Goal: Task Accomplishment & Management: Use online tool/utility

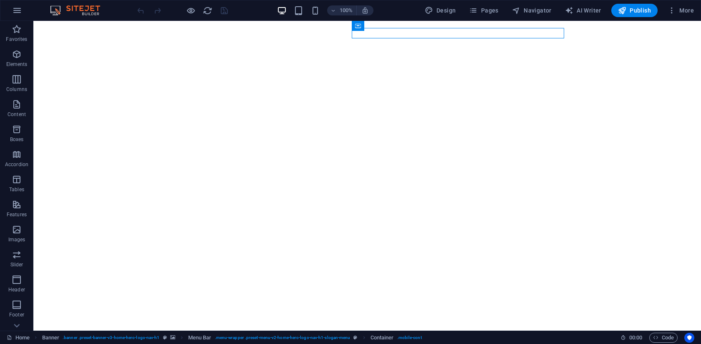
click at [402, 15] on div "100% Design Pages Navigator AI Writer Publish More" at bounding box center [417, 10] width 562 height 13
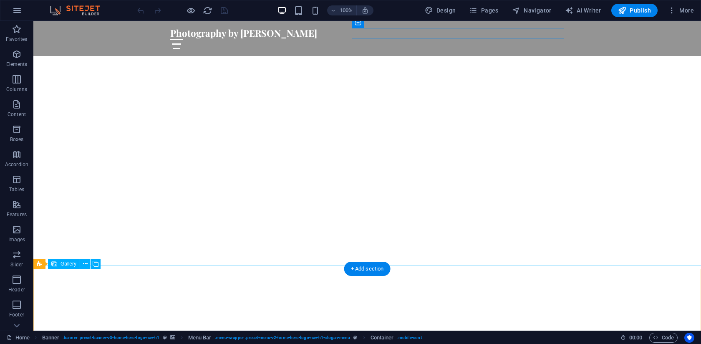
scroll to position [35, 0]
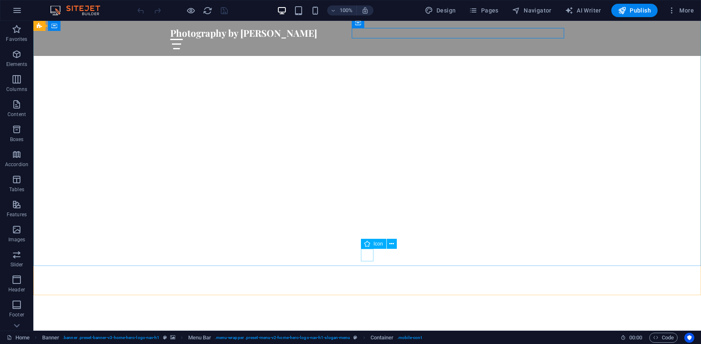
click at [375, 242] on span "Icon" at bounding box center [379, 243] width 10 height 5
click at [392, 243] on icon at bounding box center [392, 244] width 5 height 9
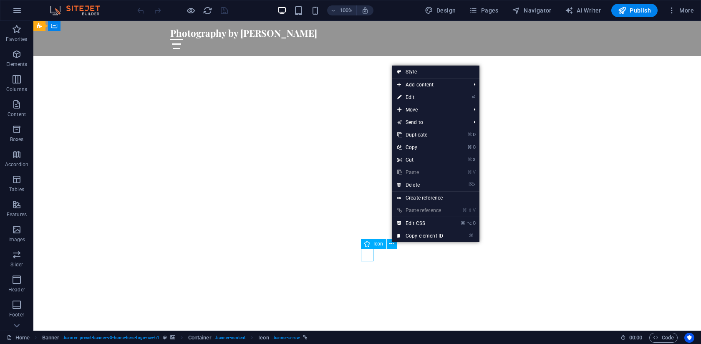
click at [371, 243] on div "Icon" at bounding box center [373, 244] width 25 height 10
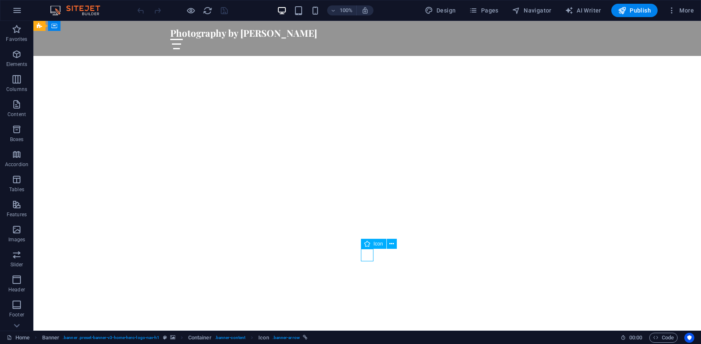
click at [372, 245] on div "Icon" at bounding box center [373, 244] width 25 height 10
select select "xMidYMid"
select select "px"
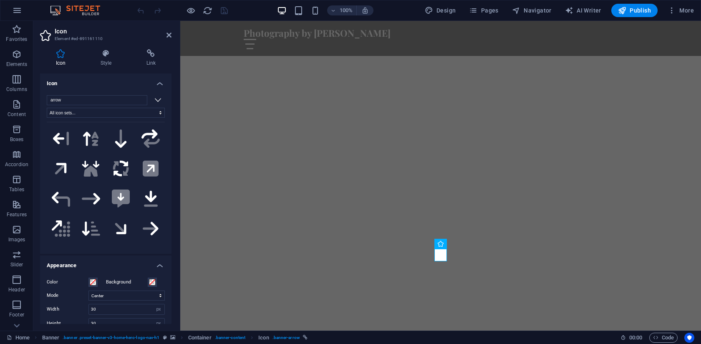
scroll to position [637, 0]
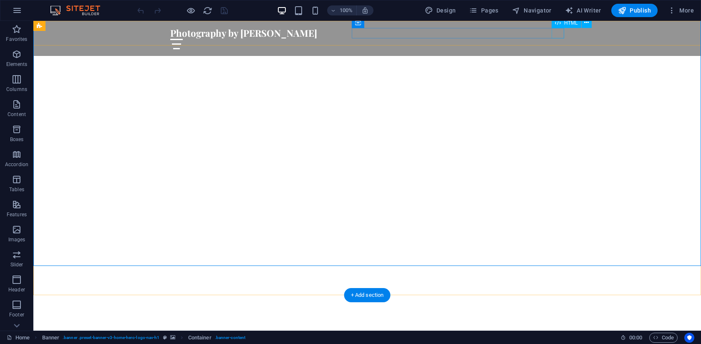
click at [556, 39] on div at bounding box center [367, 44] width 394 height 10
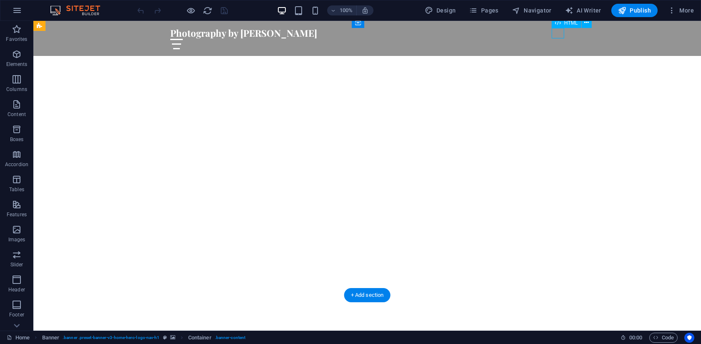
click at [556, 39] on div at bounding box center [367, 44] width 394 height 10
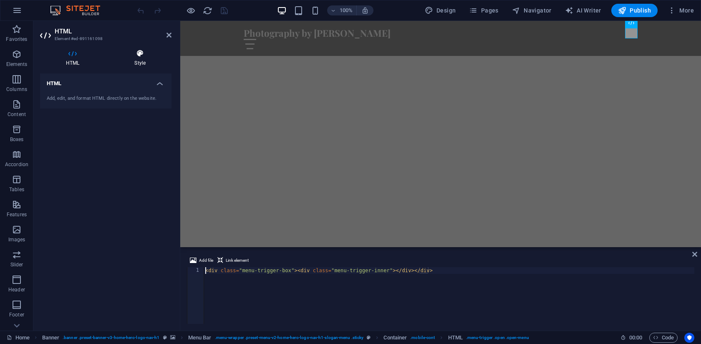
click at [141, 56] on icon at bounding box center [140, 53] width 63 height 8
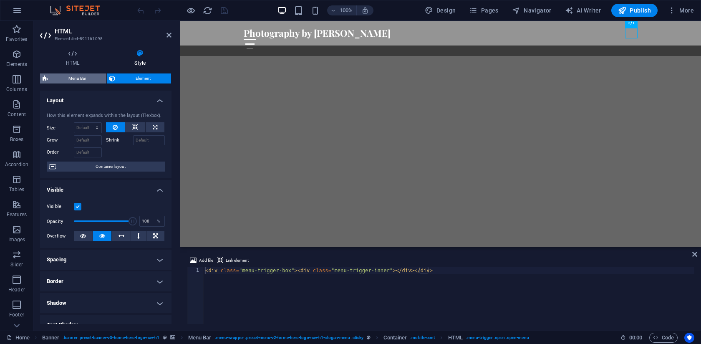
click at [70, 78] on span "Menu Bar" at bounding box center [77, 78] width 53 height 10
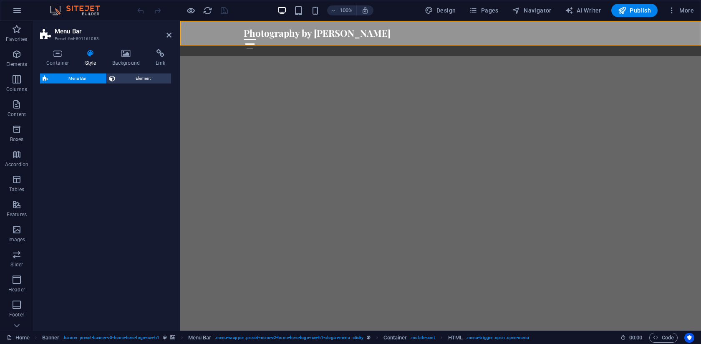
select select "rem"
select select "preset-menu-v2-home-hero-logo-nav-h1-slogan-menu"
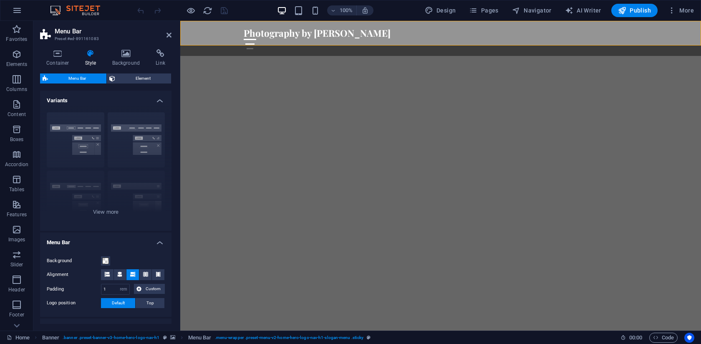
click at [260, 12] on div "100% Design Pages Navigator AI Writer Publish More" at bounding box center [417, 10] width 562 height 13
